Goal: Find specific page/section: Find specific page/section

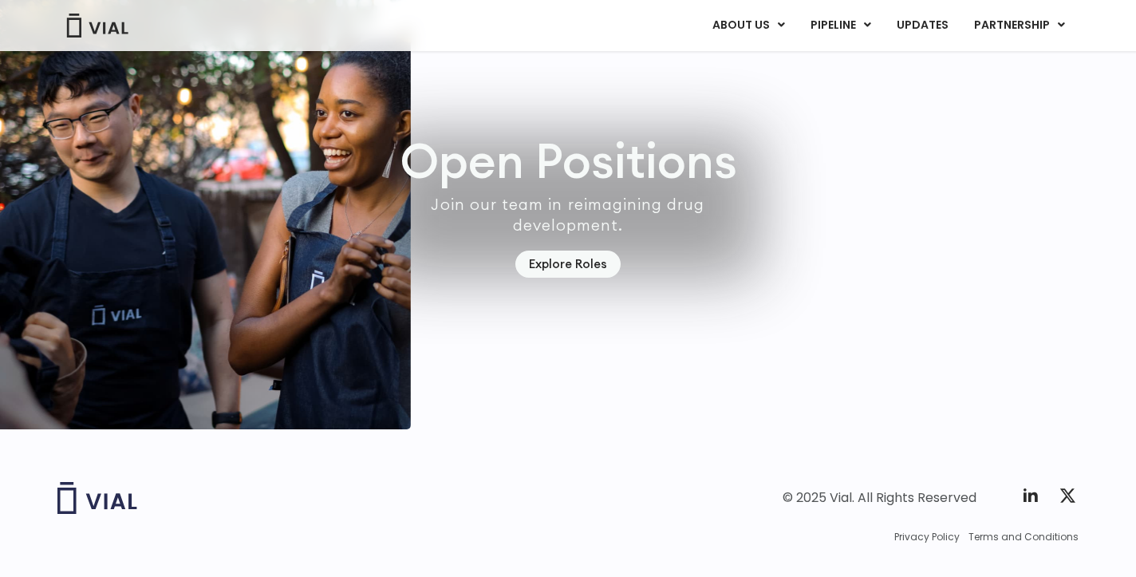
scroll to position [4731, 0]
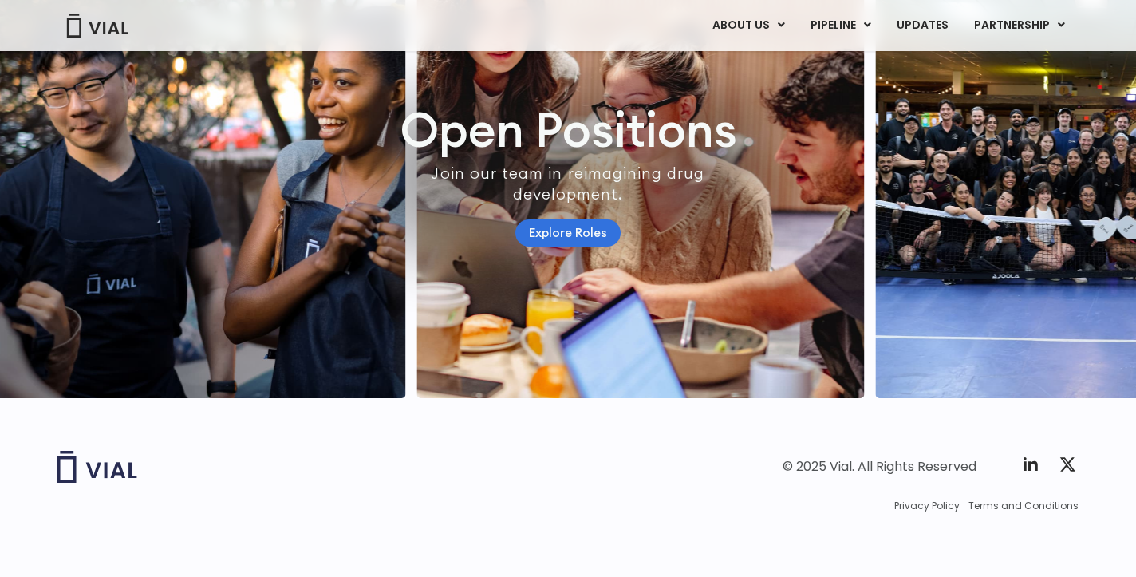
click at [583, 222] on link "Explore Roles" at bounding box center [568, 233] width 105 height 28
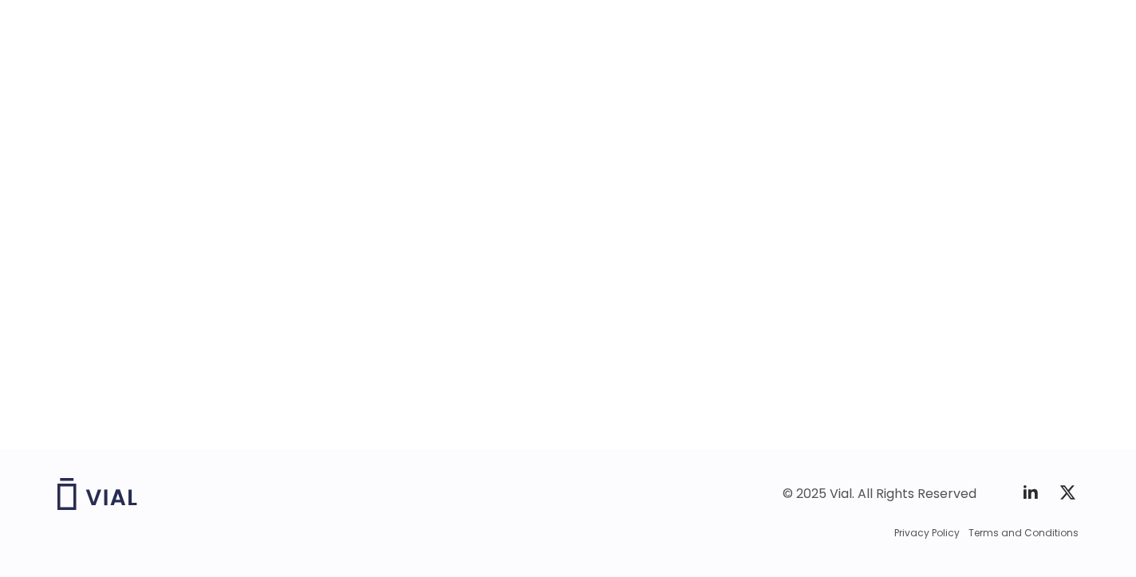
scroll to position [2551, 0]
